Goal: Navigation & Orientation: Find specific page/section

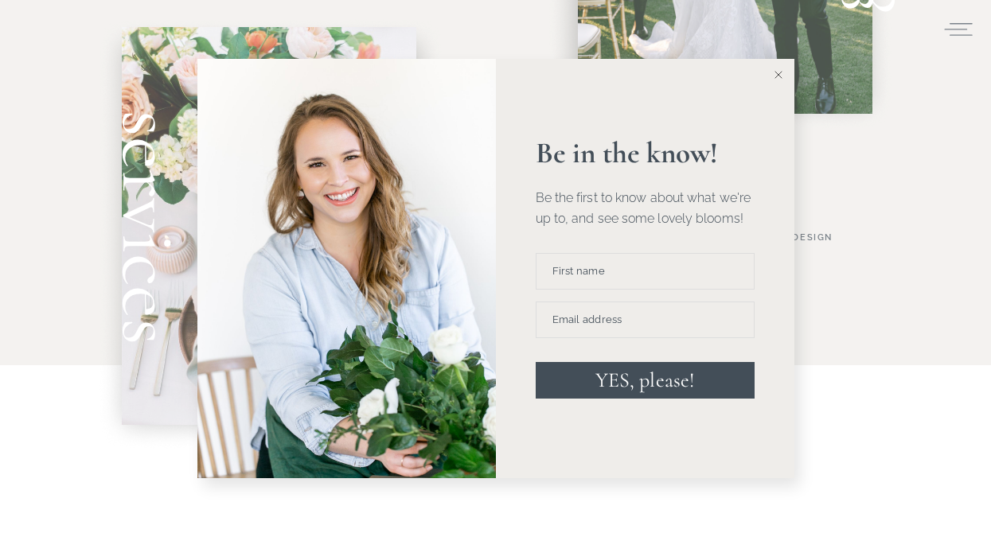
scroll to position [1190, 0]
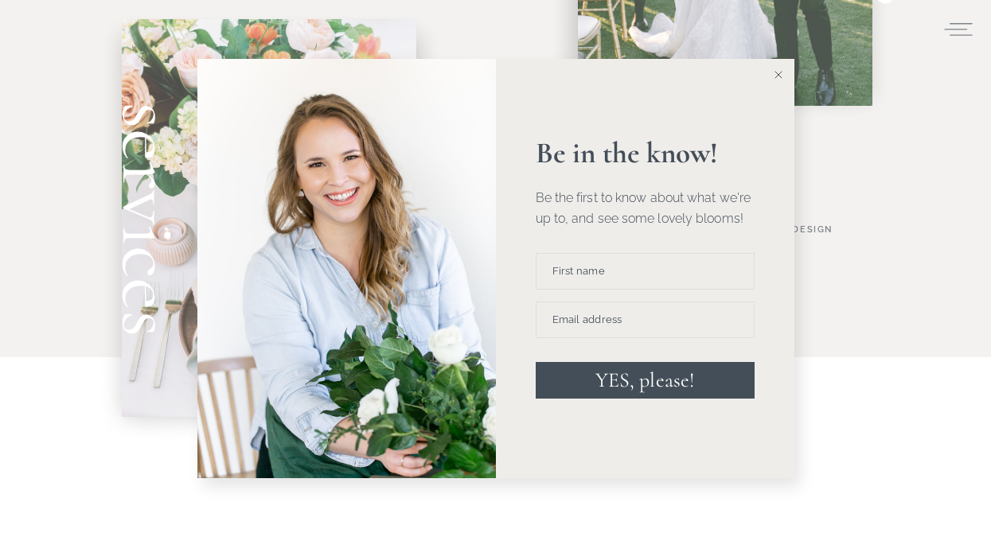
click at [775, 69] on button at bounding box center [779, 75] width 32 height 32
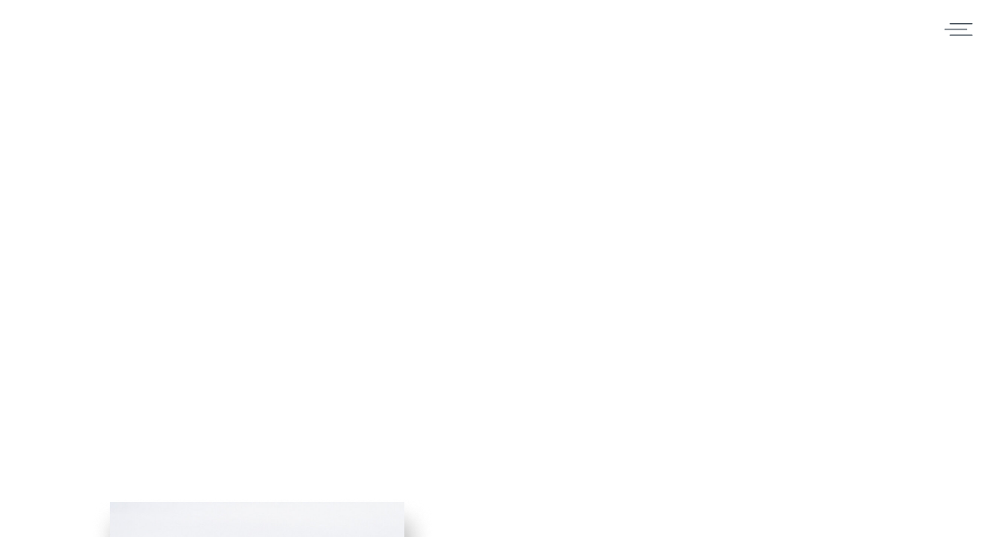
scroll to position [0, 0]
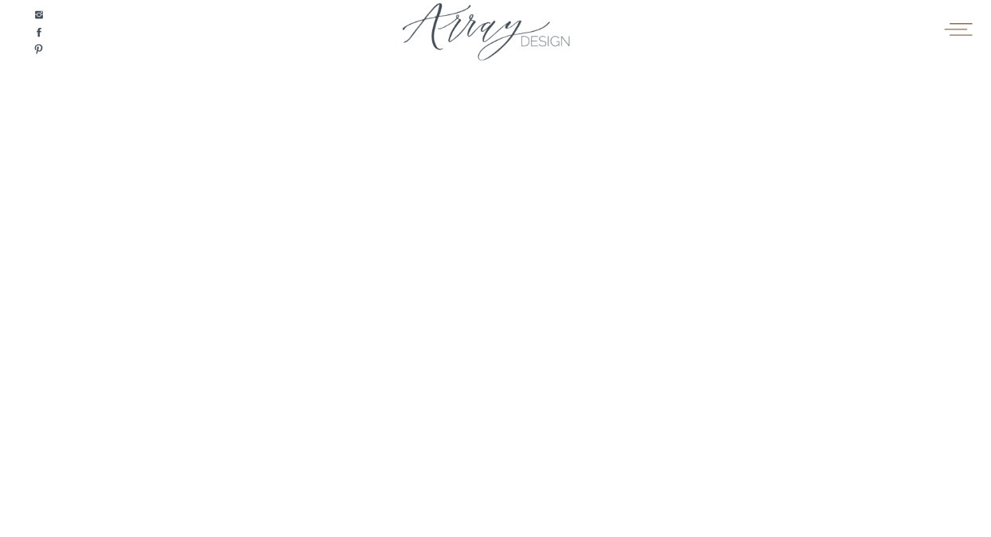
click at [953, 32] on icon at bounding box center [958, 29] width 31 height 24
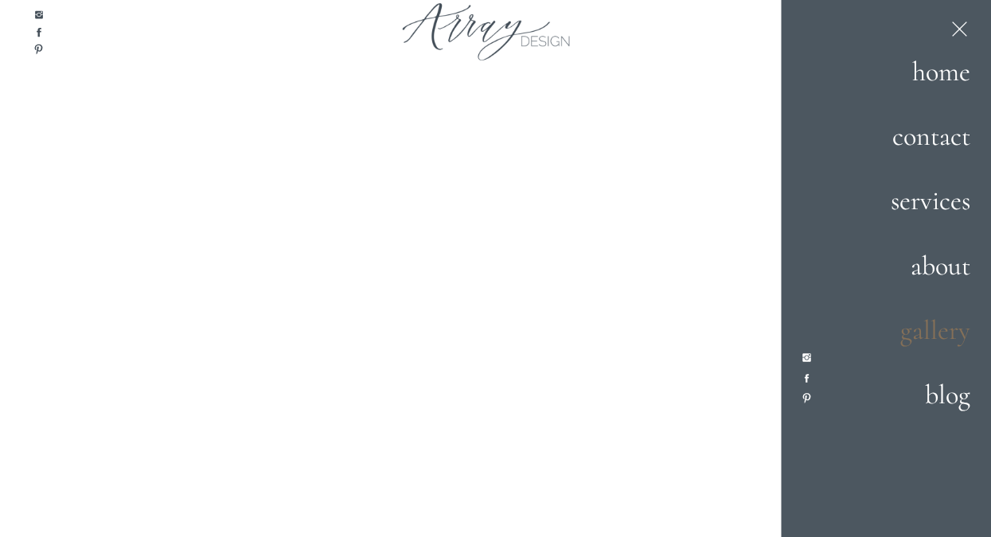
click at [907, 333] on h2 "gallery" at bounding box center [916, 331] width 109 height 43
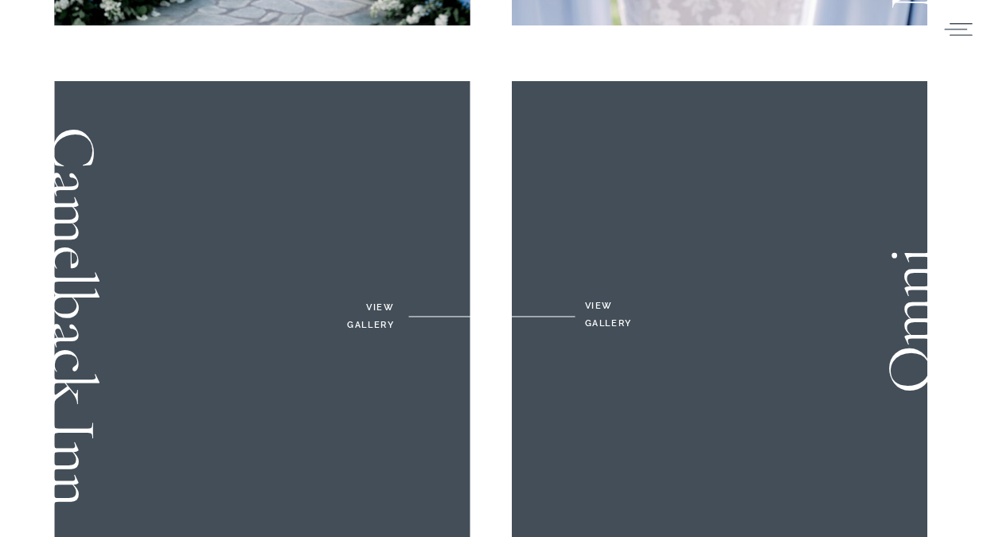
scroll to position [1089, 0]
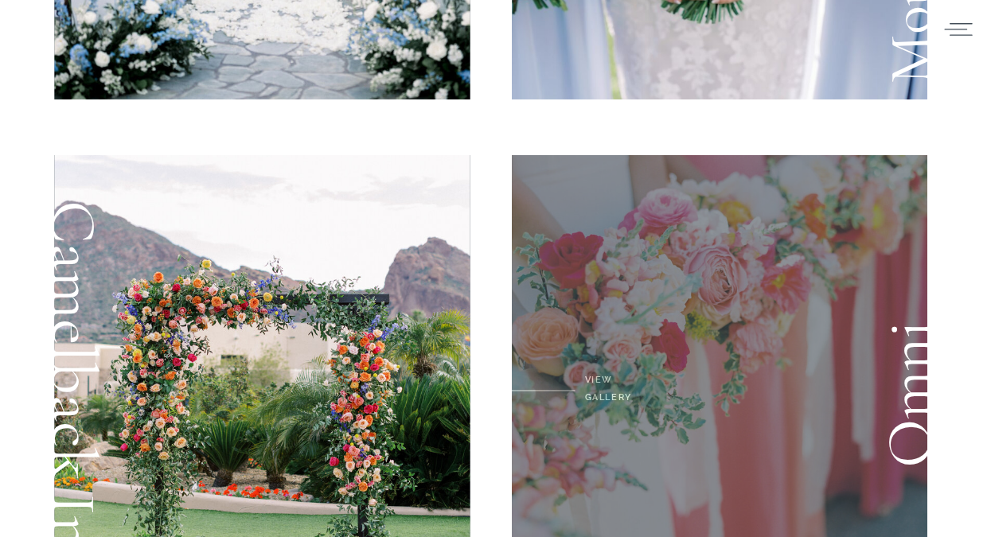
click at [676, 330] on div at bounding box center [720, 394] width 416 height 478
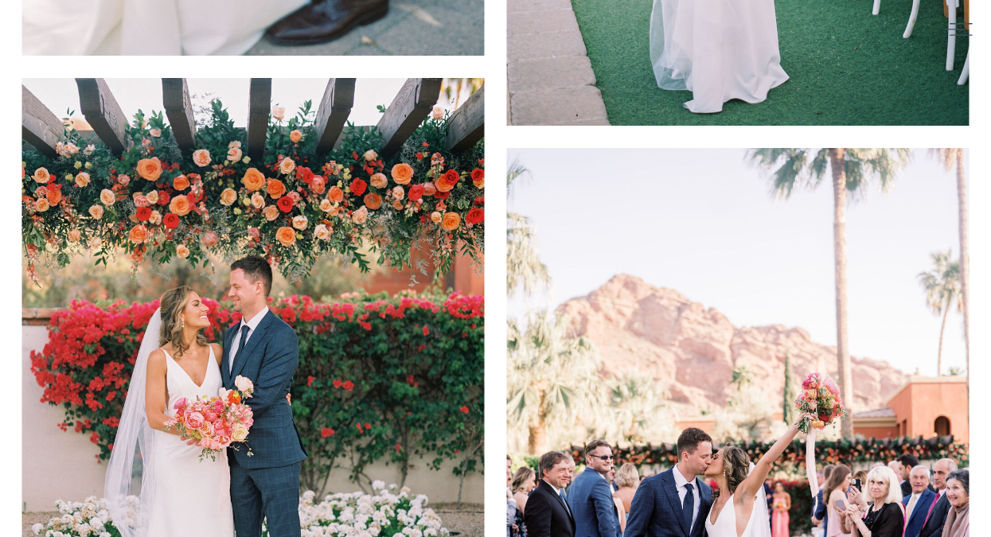
scroll to position [10746, 0]
